Goal: Navigation & Orientation: Go to known website

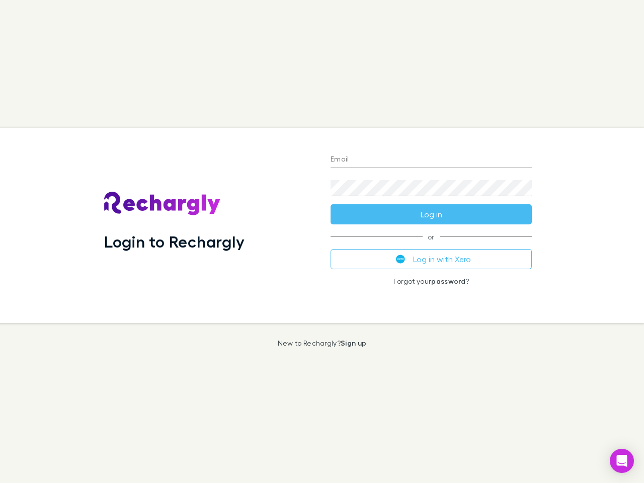
click at [322, 242] on div "Login to Rechargly" at bounding box center [209, 225] width 227 height 195
click at [431, 160] on input "Email" at bounding box center [431, 160] width 201 height 16
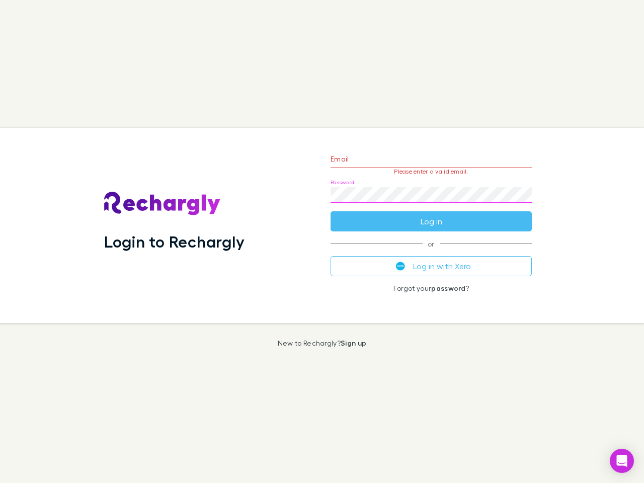
click at [431, 214] on form "Email Please enter a valid email. Password Log in" at bounding box center [431, 188] width 201 height 88
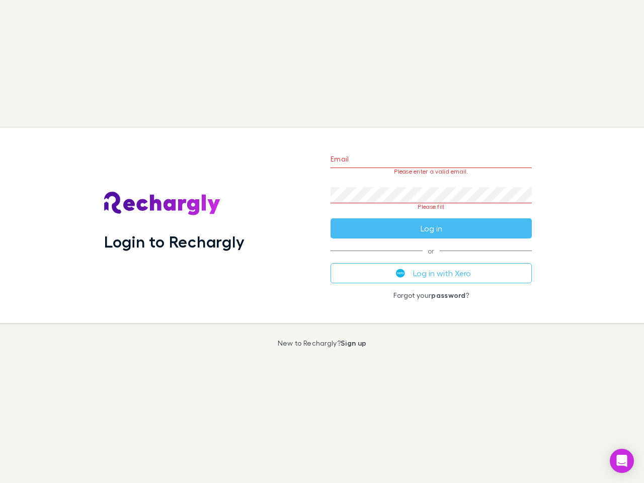
click at [431, 259] on div "Email Please enter a valid email. Password Please fill Log in or Log in with Xe…" at bounding box center [432, 225] width 218 height 195
click at [622, 461] on icon "Open Intercom Messenger" at bounding box center [622, 461] width 11 height 12
